Goal: Information Seeking & Learning: Learn about a topic

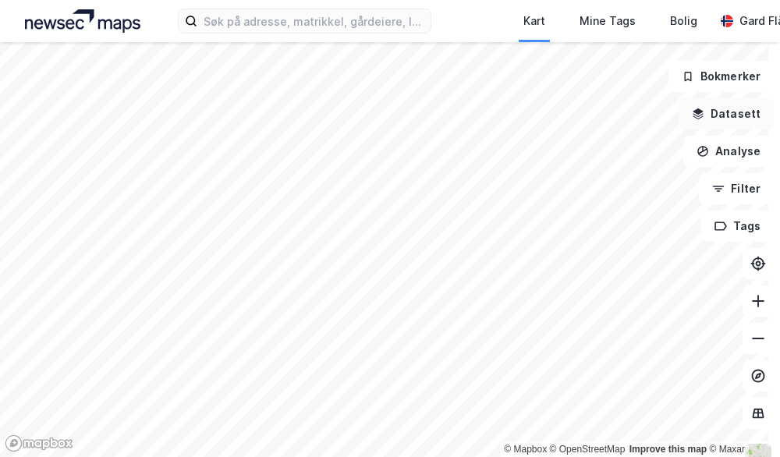
click at [703, 114] on button "Datasett" at bounding box center [726, 113] width 95 height 31
click at [703, 114] on div "© Mapbox © OpenStreetMap Improve this map © [PERSON_NAME] Datasett Analyse Filt…" at bounding box center [390, 249] width 780 height 415
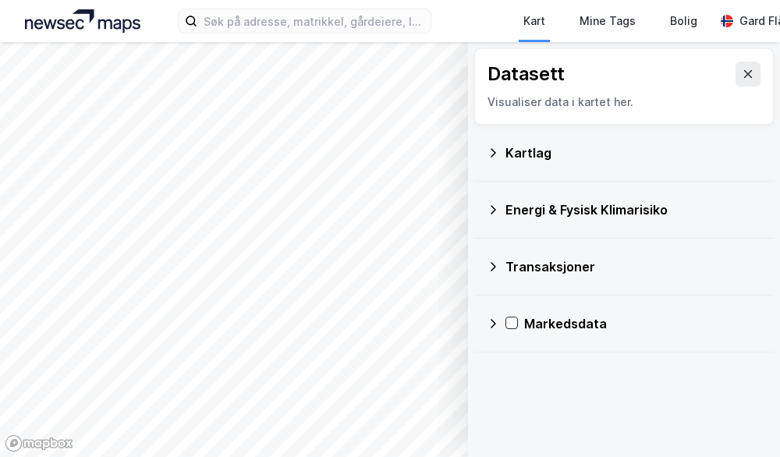
click at [565, 137] on div "Kartlag" at bounding box center [624, 152] width 275 height 37
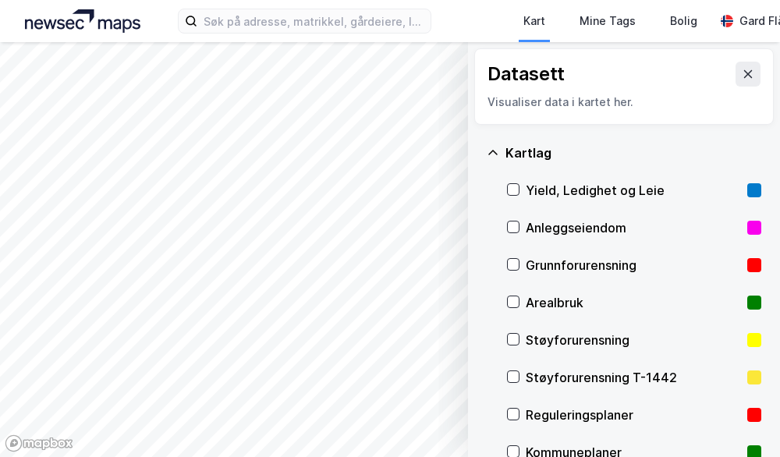
click at [519, 176] on div "Yield, Ledighet og Leie" at bounding box center [634, 190] width 254 height 37
click at [736, 74] on button at bounding box center [748, 74] width 25 height 25
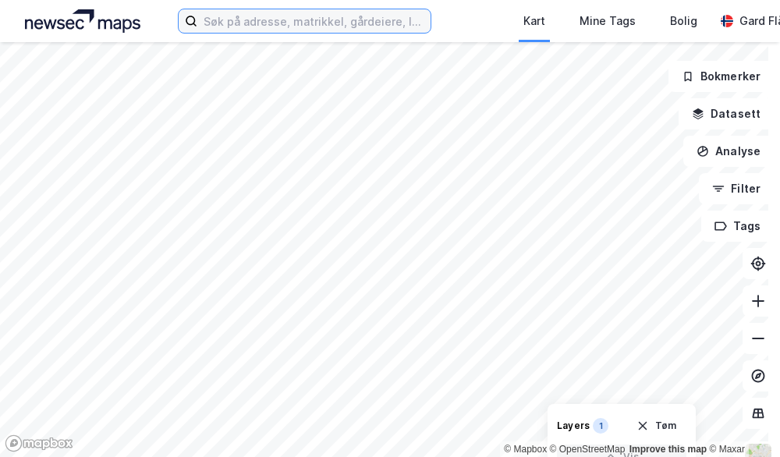
click at [340, 13] on input at bounding box center [313, 20] width 233 height 23
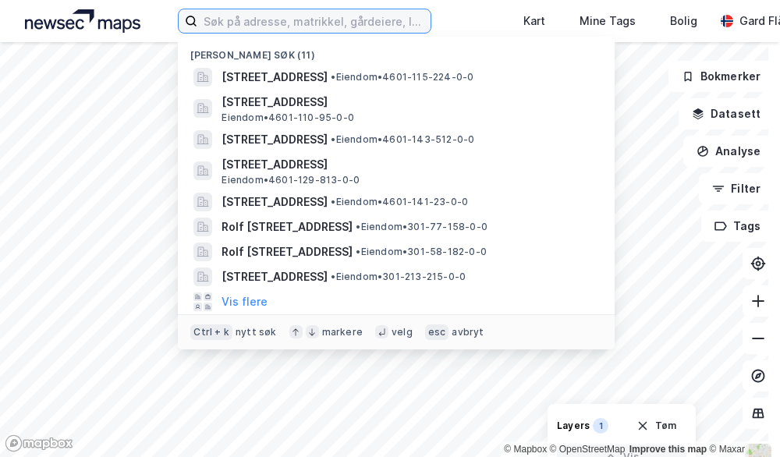
paste input "Folke [STREET_ADDRESS]"
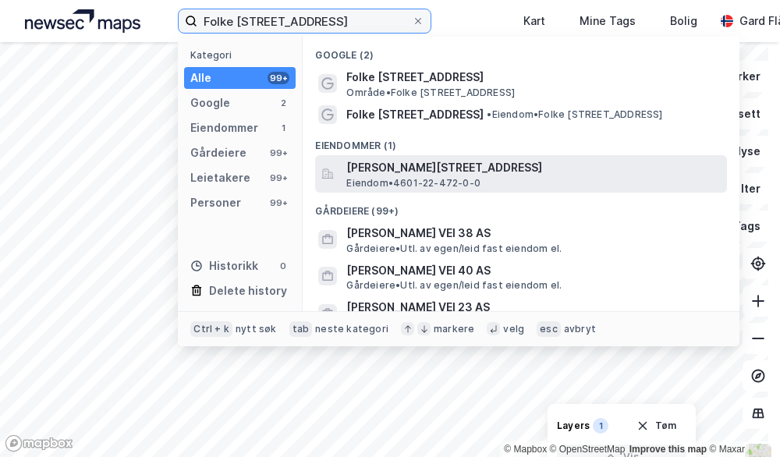
type input "Folke [STREET_ADDRESS]"
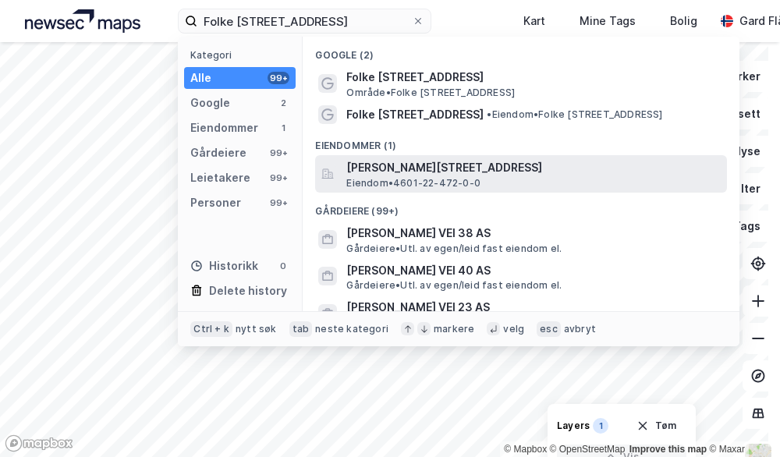
click at [449, 174] on span "[PERSON_NAME][STREET_ADDRESS]" at bounding box center [533, 167] width 374 height 19
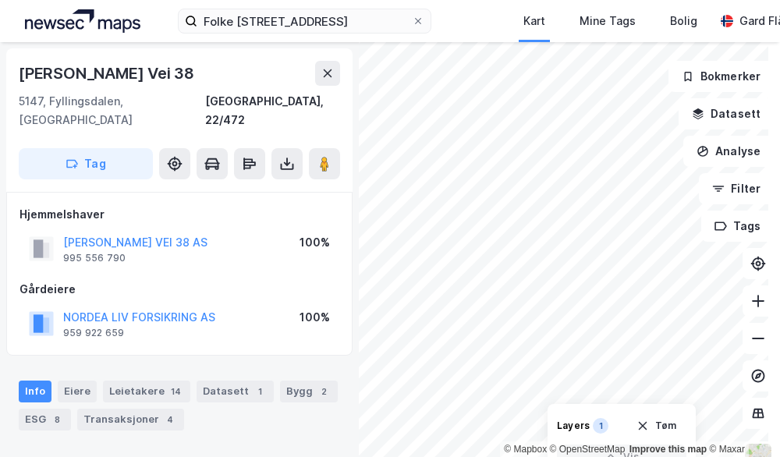
scroll to position [126, 0]
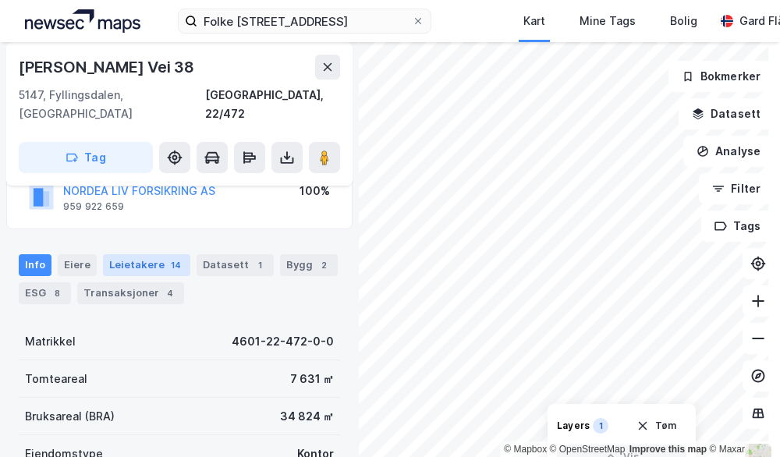
click at [121, 254] on div "Leietakere 14" at bounding box center [146, 265] width 87 height 22
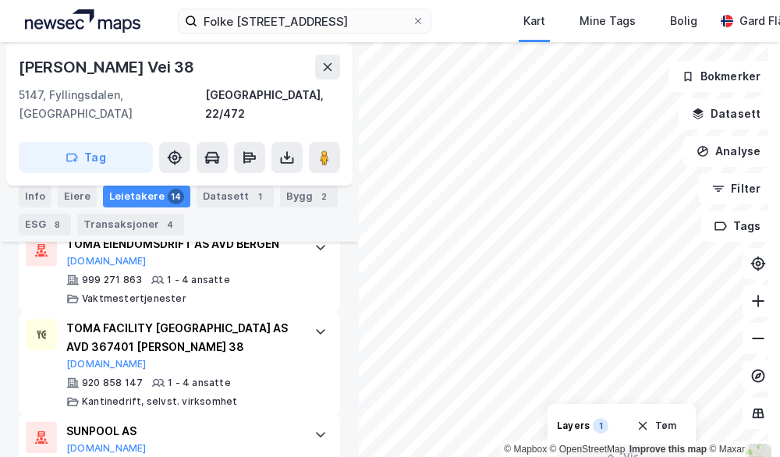
scroll to position [1395, 0]
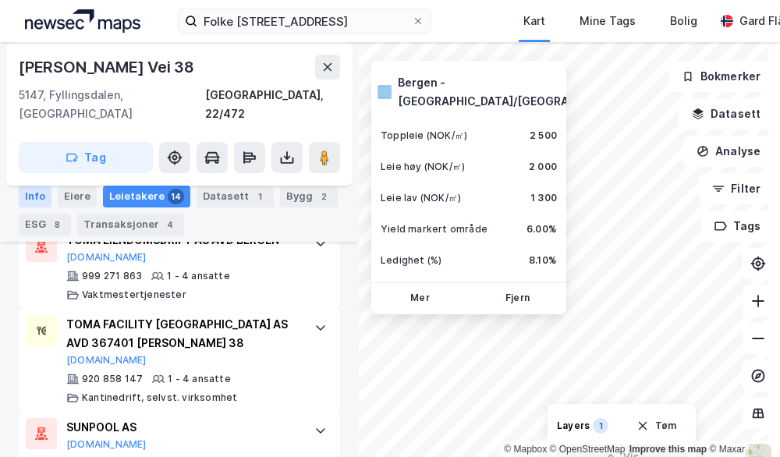
click at [30, 196] on div "Info" at bounding box center [35, 197] width 33 height 22
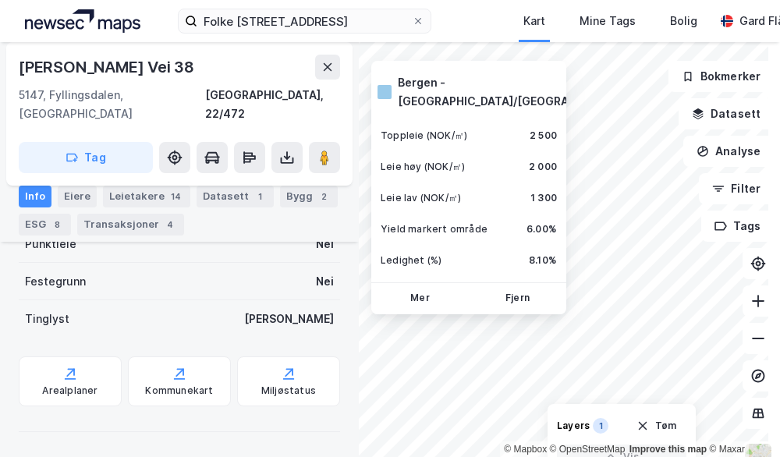
scroll to position [391, 0]
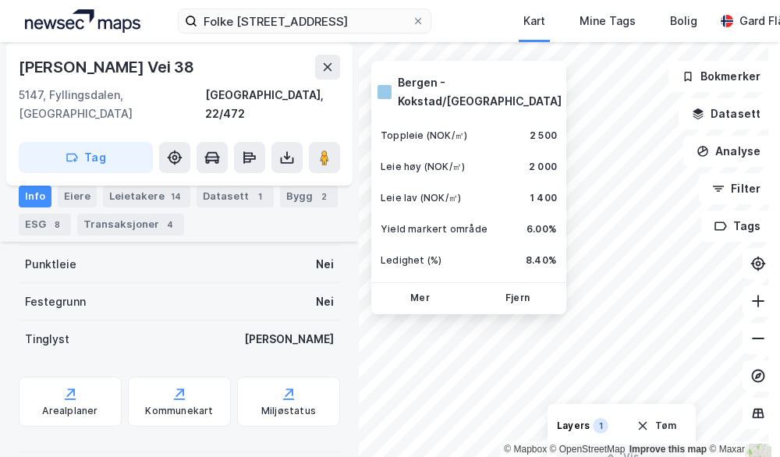
click at [653, 456] on html "[PERSON_NAME] vei 38 Kart Mine Tags Bolig [PERSON_NAME] © Mapbox © OpenStreetMa…" at bounding box center [390, 228] width 780 height 457
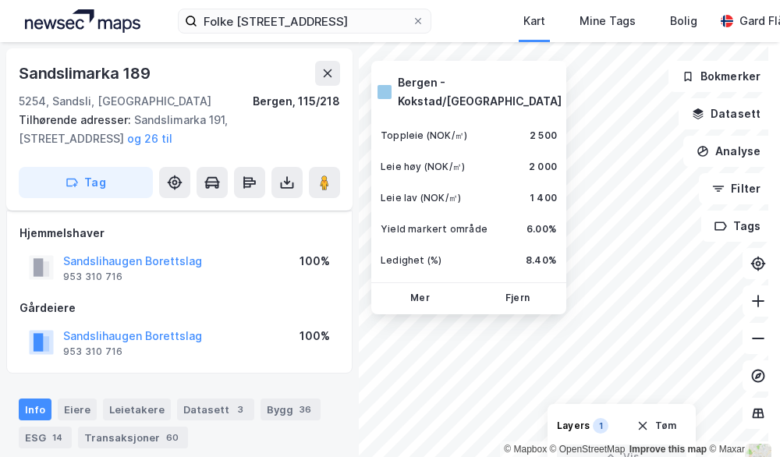
scroll to position [391, 0]
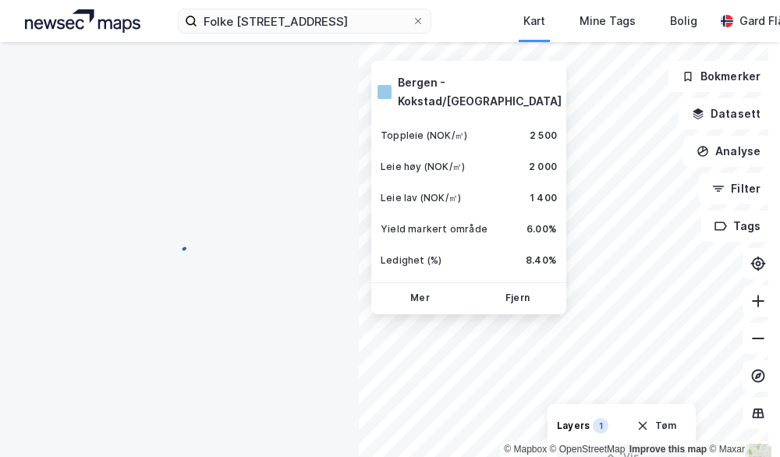
scroll to position [365, 0]
